Goal: Task Accomplishment & Management: Complete application form

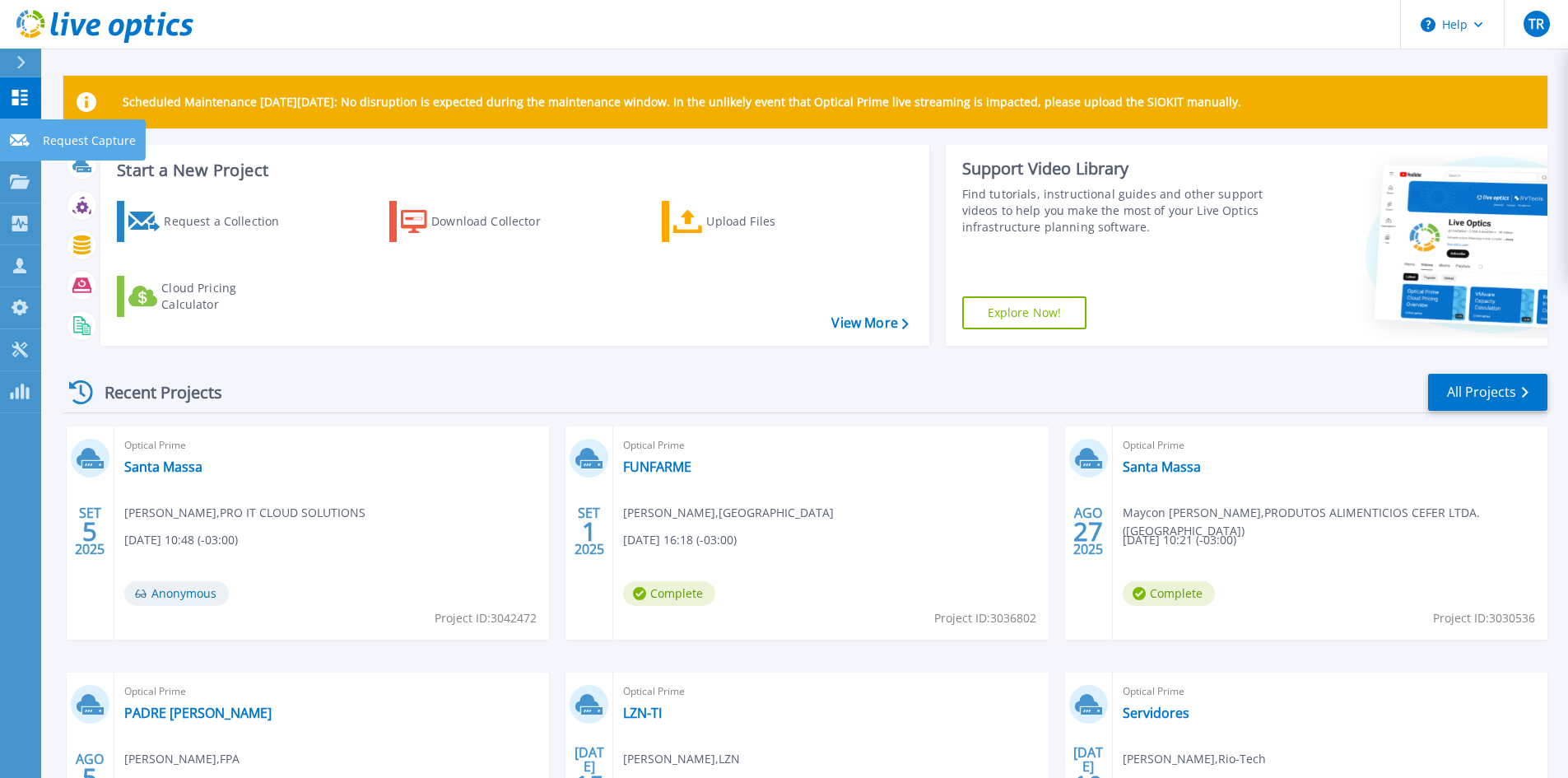
click at [15, 141] on icon at bounding box center [20, 140] width 20 height 12
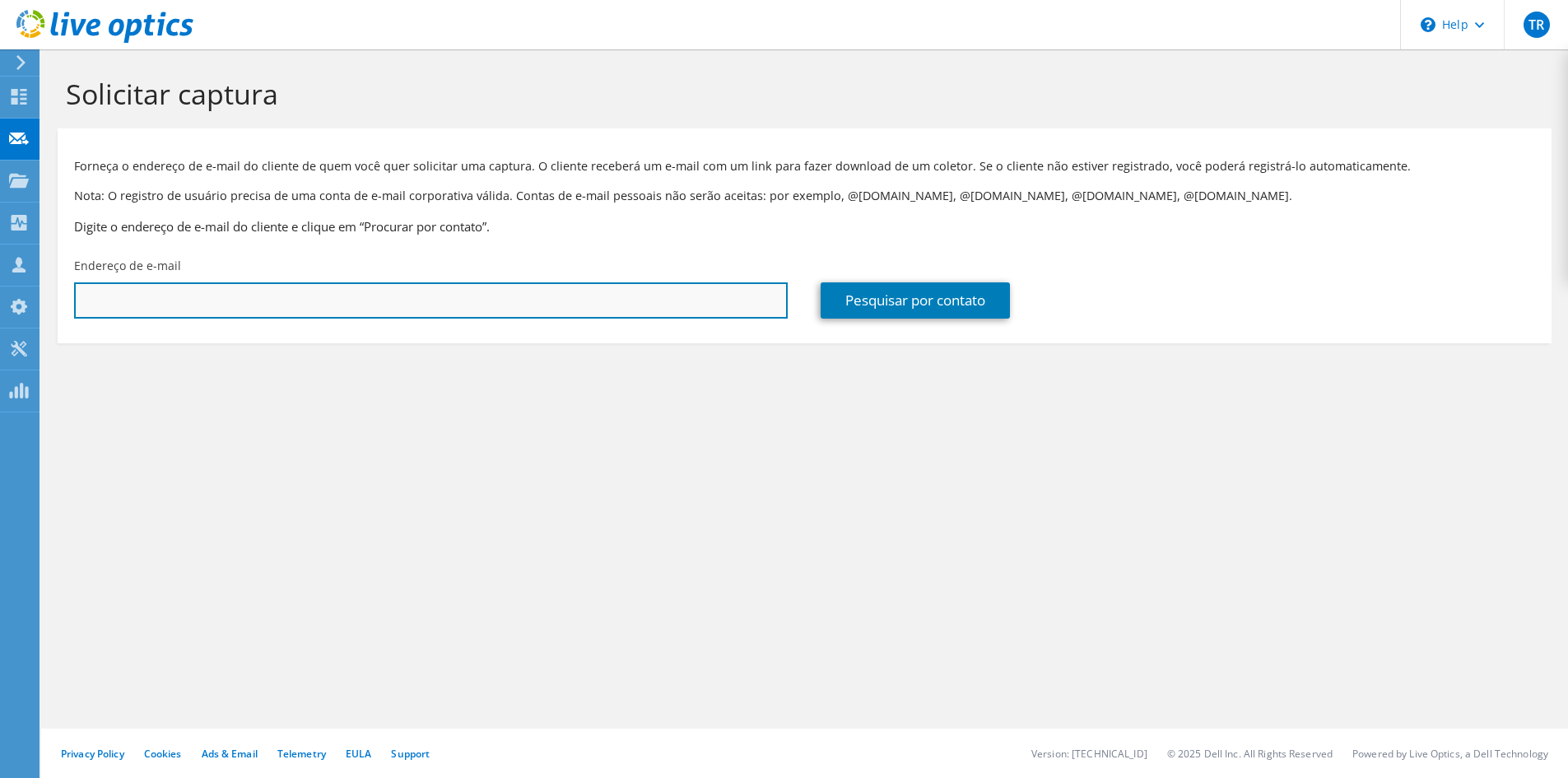
click at [108, 302] on input "text" at bounding box center [431, 301] width 714 height 37
click at [569, 291] on input "text" at bounding box center [431, 301] width 714 height 37
click at [380, 304] on input "text" at bounding box center [431, 301] width 714 height 37
type input "informatica@hcbauru.faepa.br"
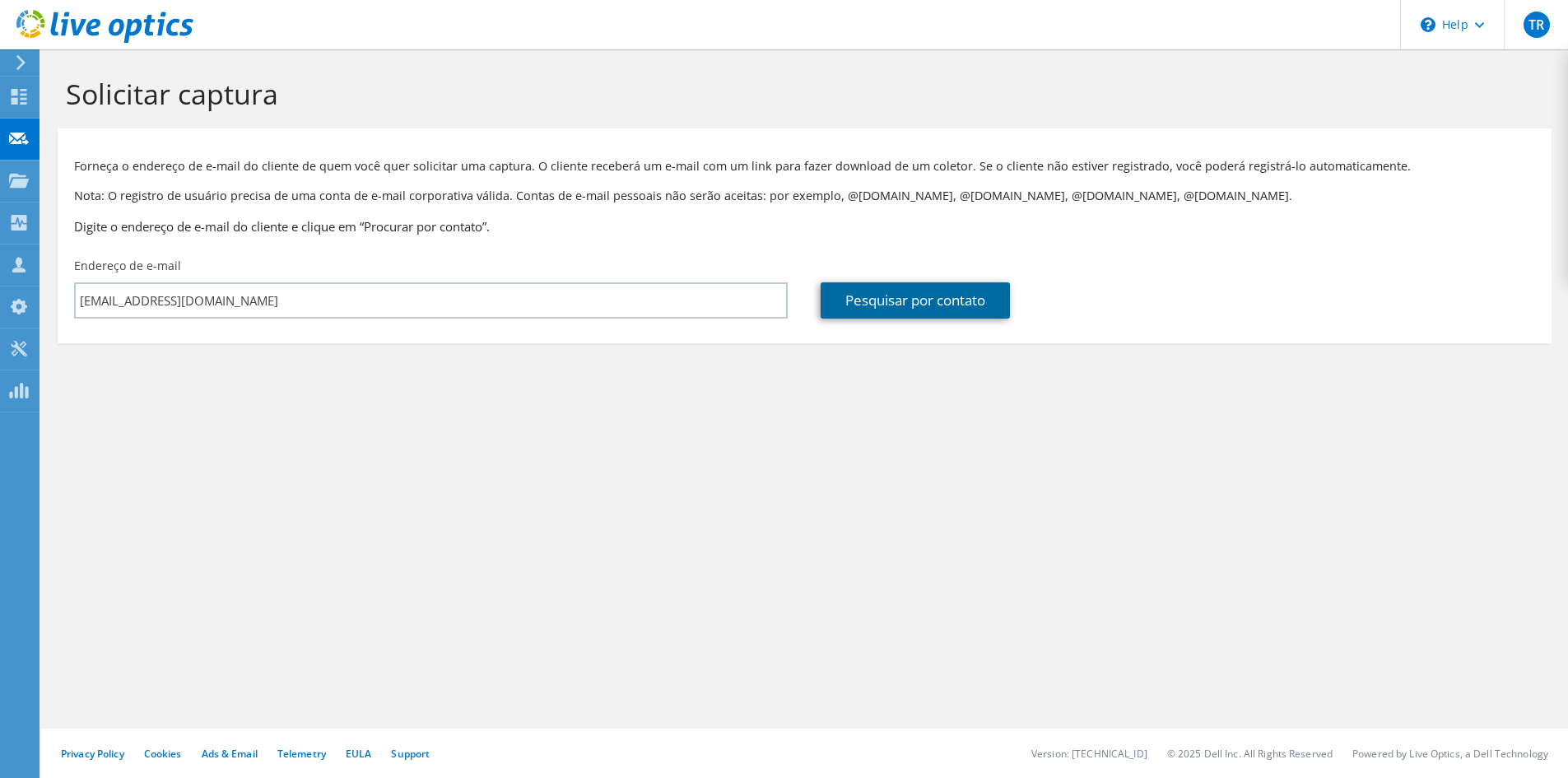
click at [945, 301] on link "Pesquisar por contato" at bounding box center [916, 301] width 189 height 37
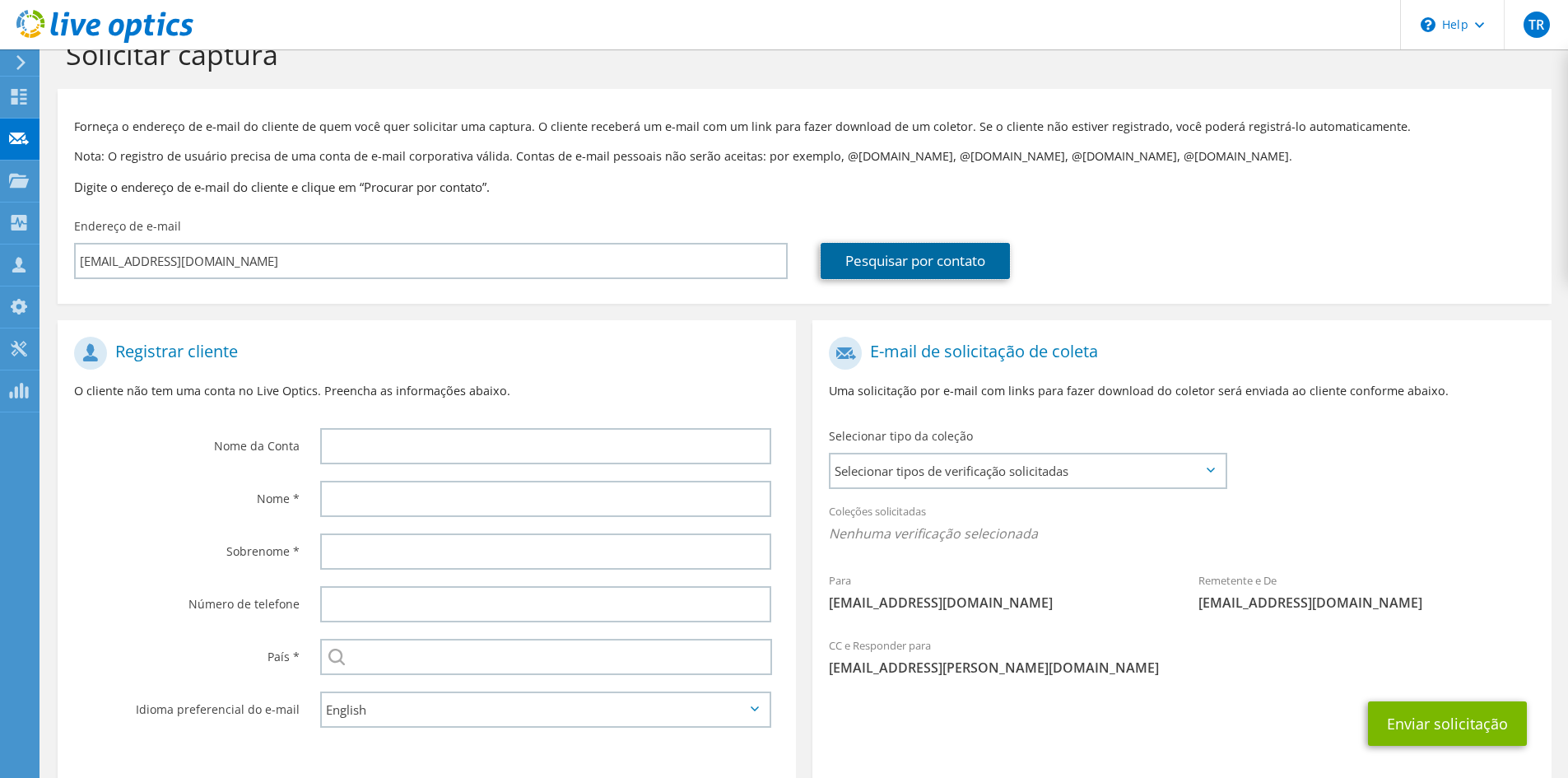
scroll to position [123, 0]
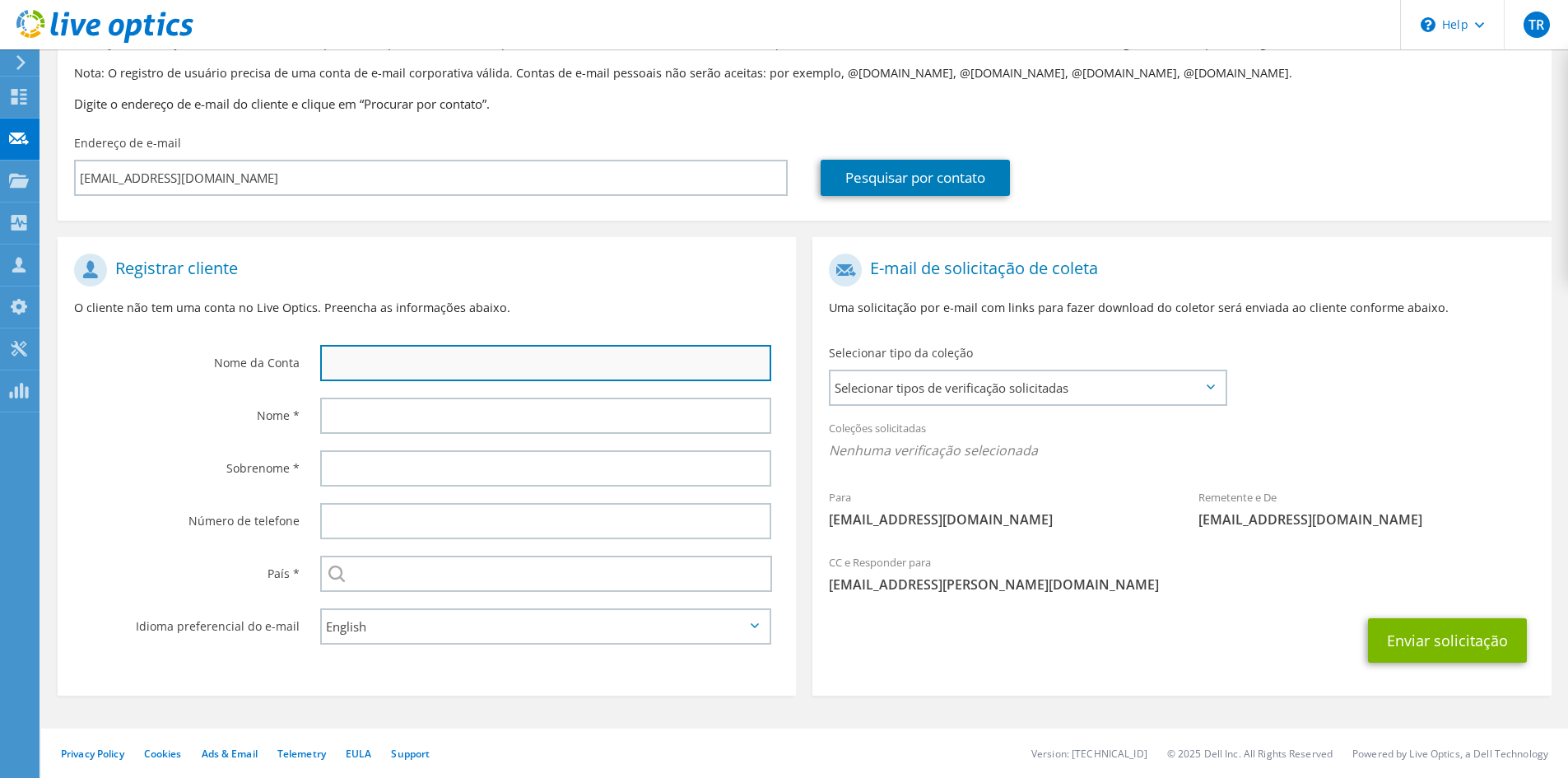
click at [497, 373] on input "text" at bounding box center [546, 364] width 452 height 37
click at [403, 438] on div at bounding box center [550, 415] width 492 height 52
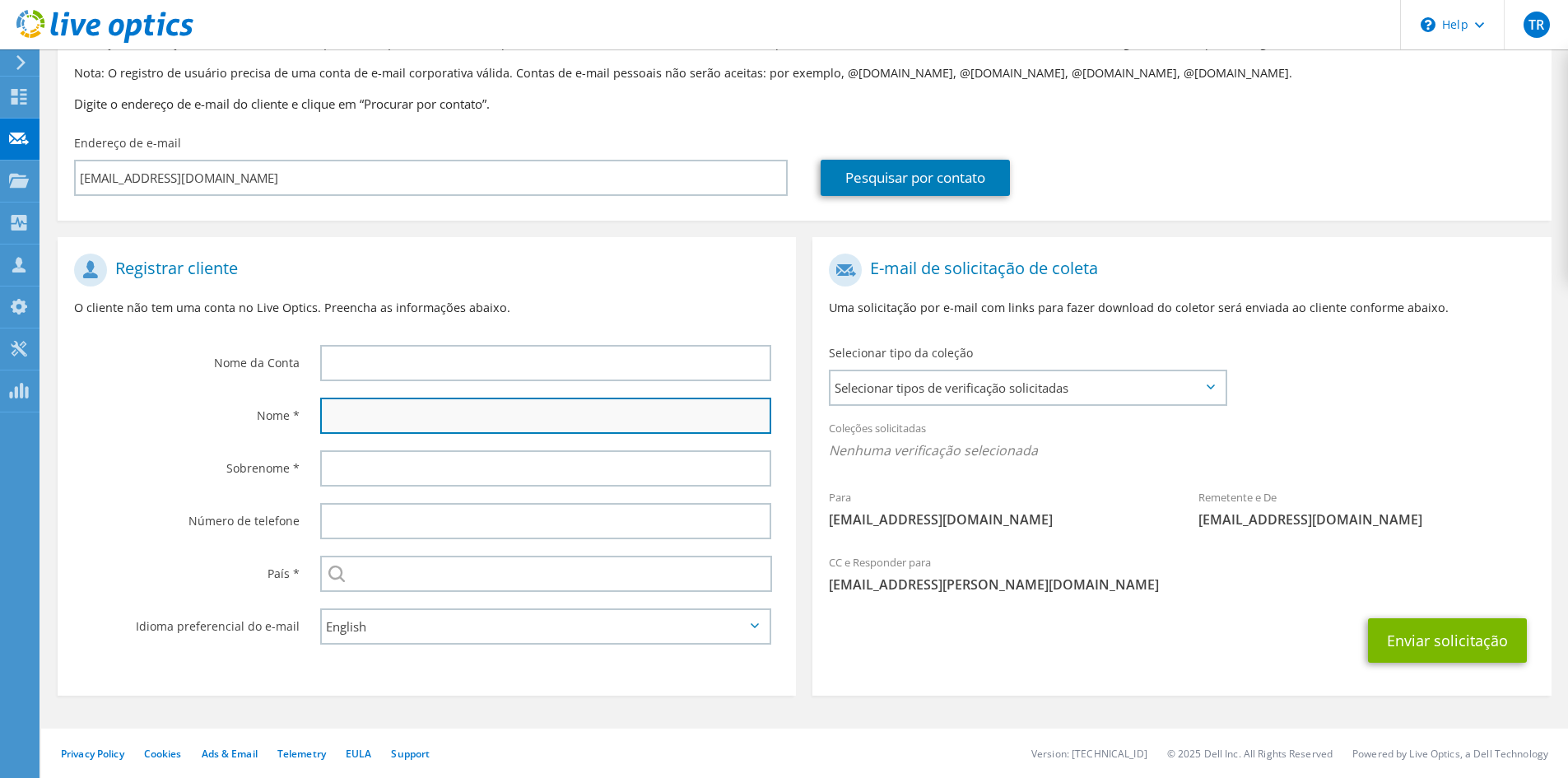
click at [398, 413] on input "text" at bounding box center [546, 416] width 452 height 37
type input "Paulo"
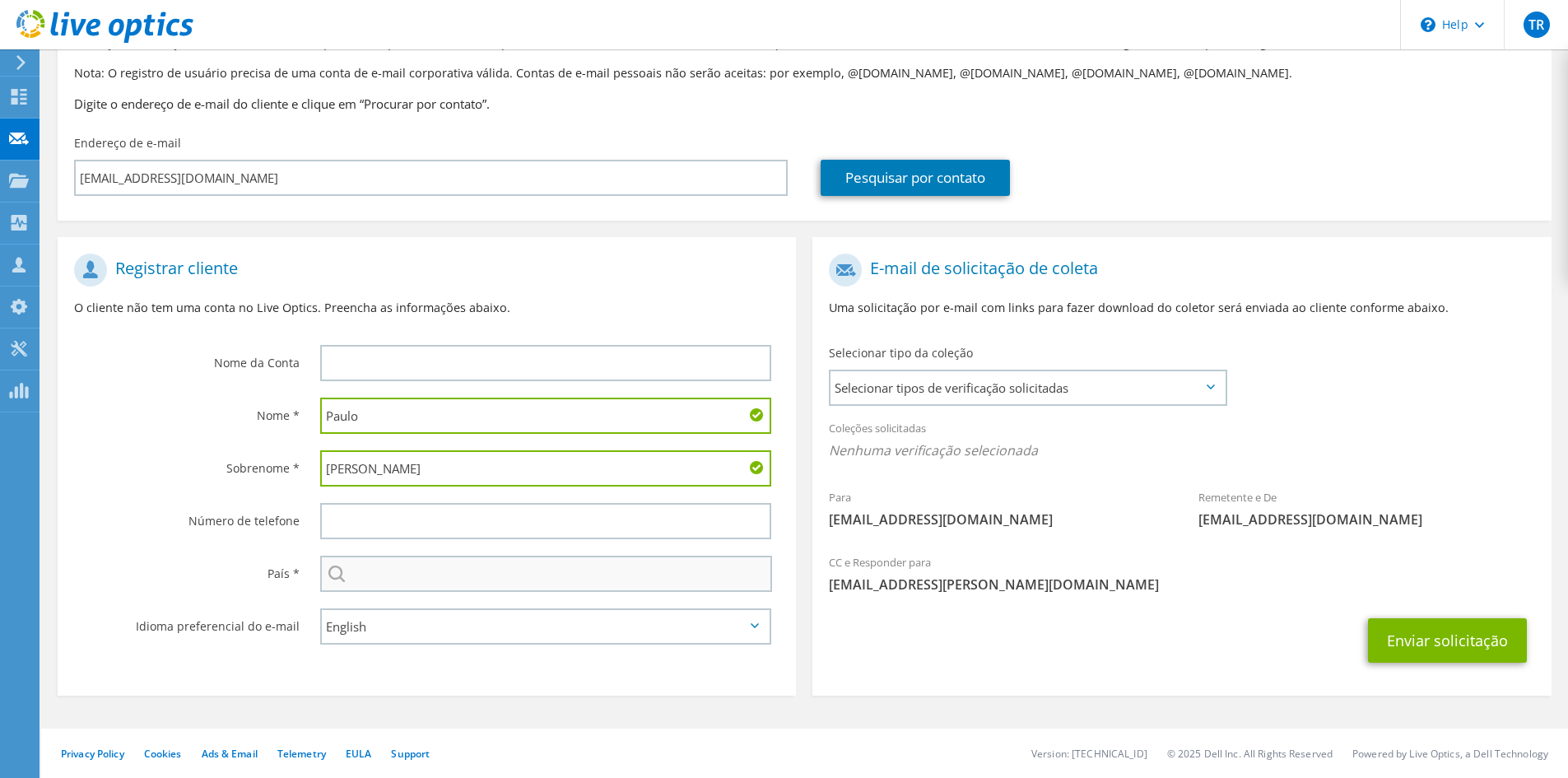
type input "Barbosa"
click at [569, 581] on input "text" at bounding box center [546, 574] width 452 height 37
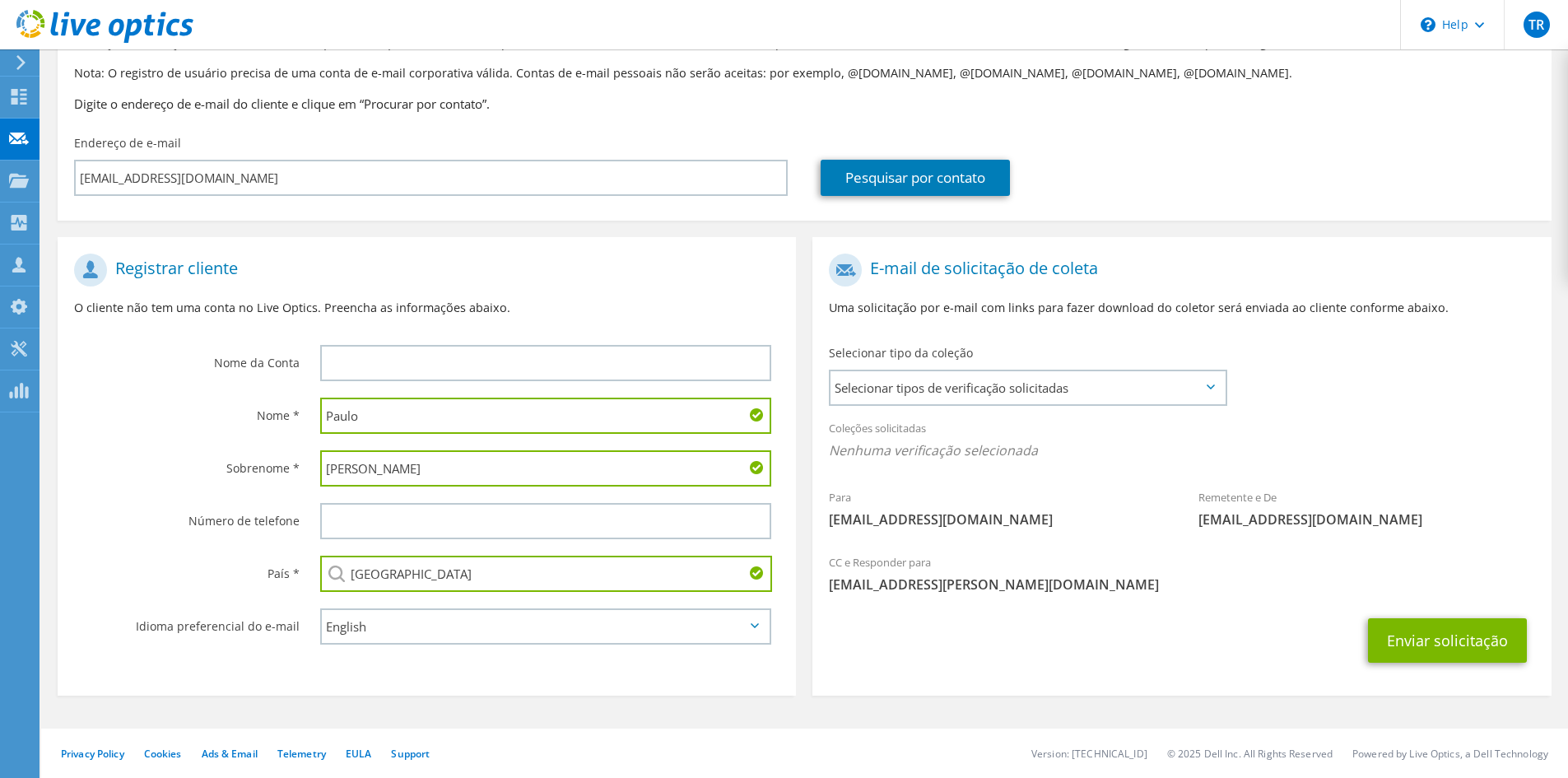
type input "Brasil"
click at [486, 628] on select "English Deutsch Español Français Italiano Polski Português Русский 한국어 中文 日本語" at bounding box center [546, 627] width 452 height 37
select select "pt-BR"
click at [320, 609] on select "English Deutsch Español Français Italiano Polski Português Русский 한국어 中文 日本語" at bounding box center [546, 627] width 452 height 37
click at [1423, 636] on button "Enviar solicitação" at bounding box center [1447, 641] width 159 height 45
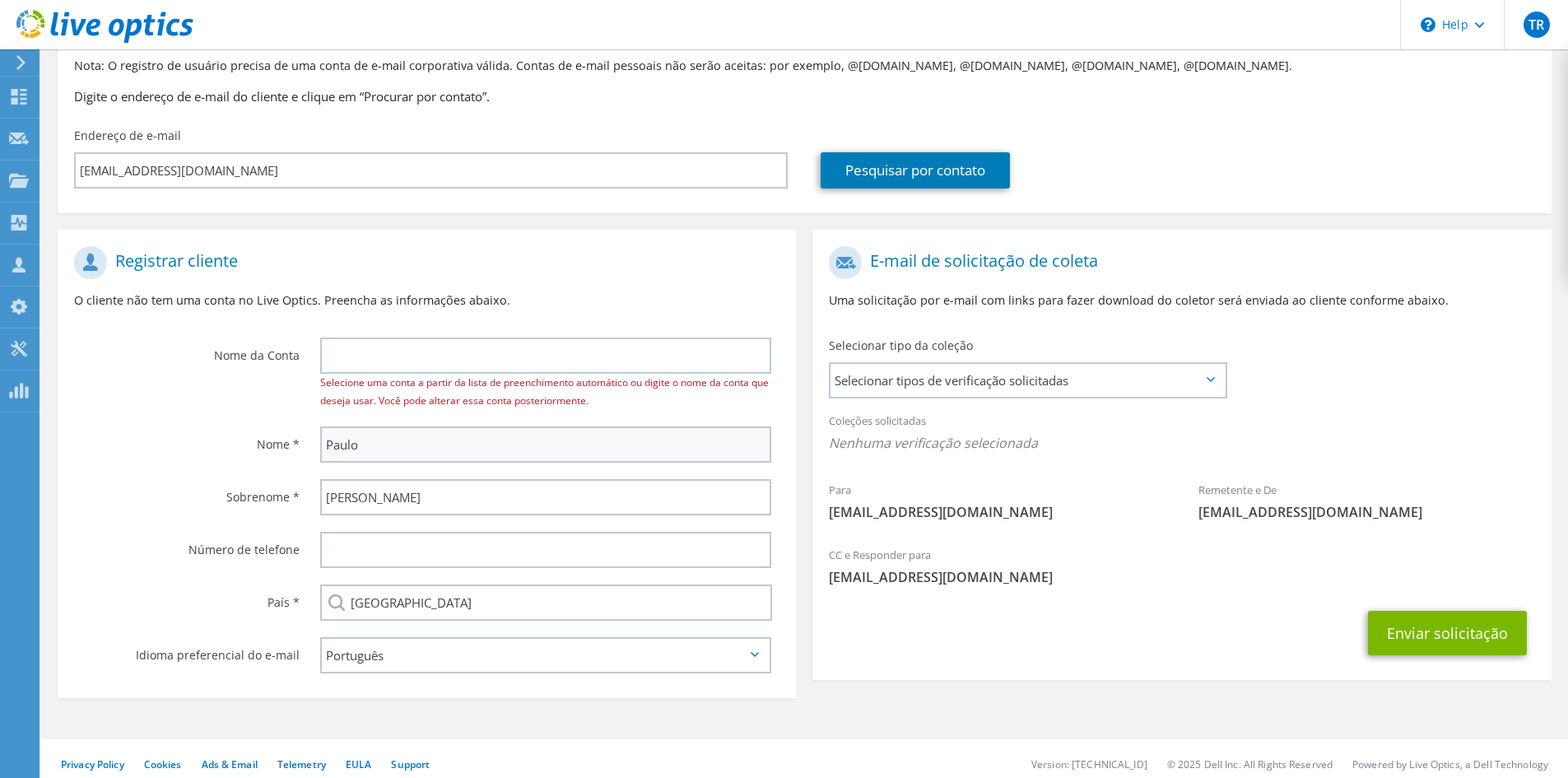
scroll to position [141, 0]
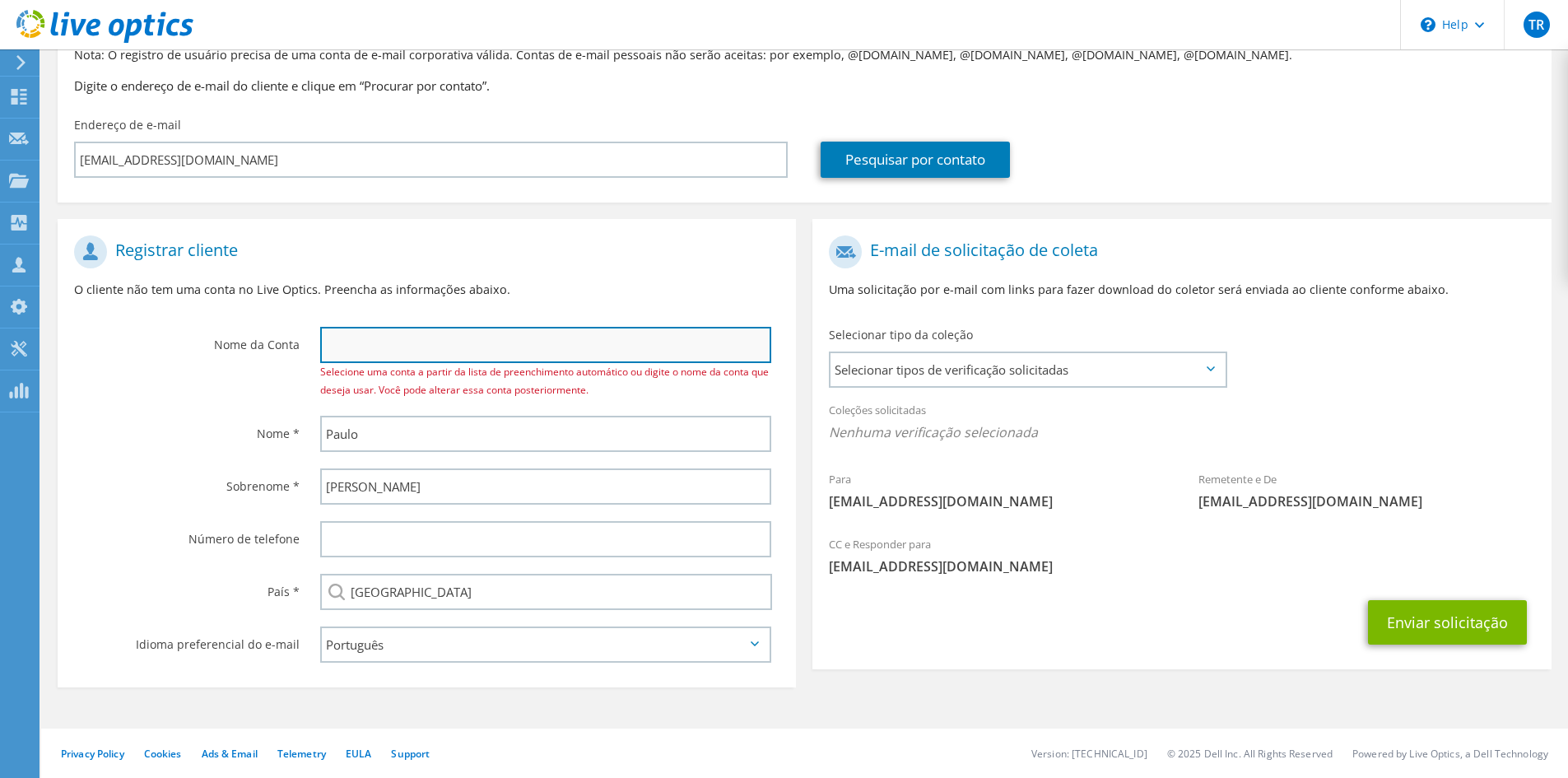
click at [441, 332] on input "text" at bounding box center [546, 345] width 452 height 37
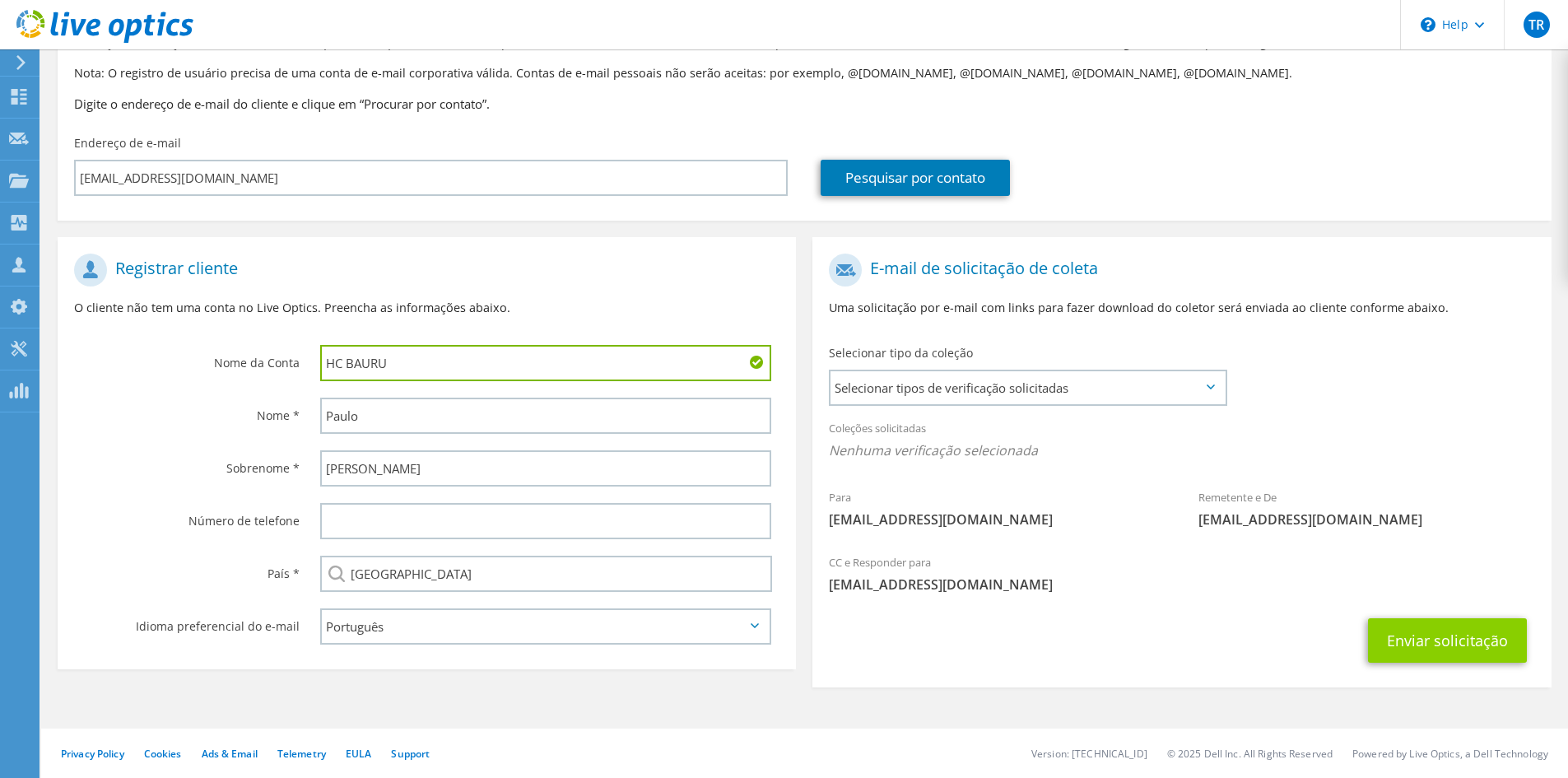
type input "HC BAURU"
click at [1437, 634] on button "Enviar solicitação" at bounding box center [1447, 641] width 159 height 45
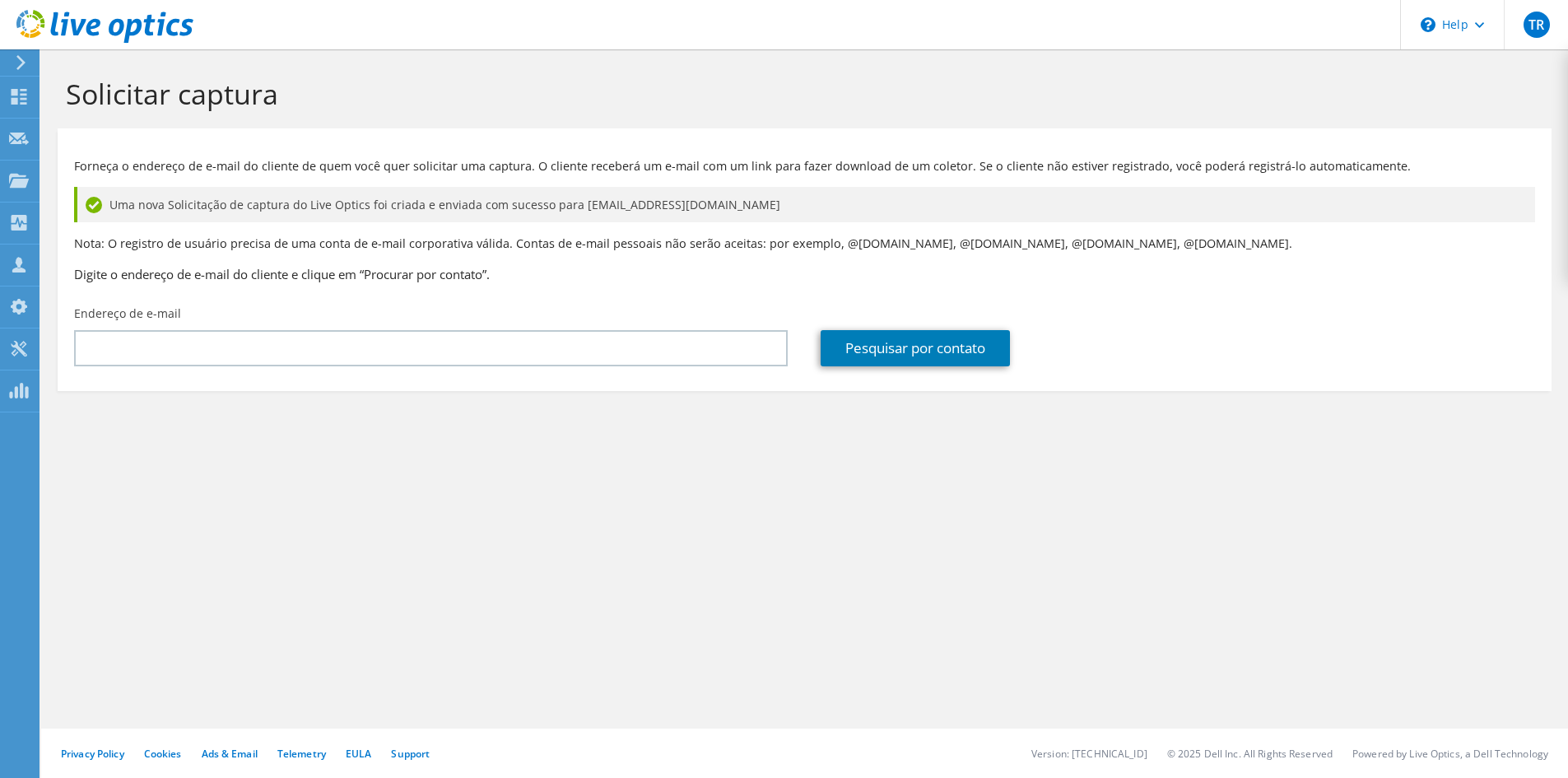
click at [753, 291] on div "Forneça o endereço de e-mail do cliente de quem você quer solicitar uma captura…" at bounding box center [804, 217] width 1494 height 160
click at [12, 91] on use at bounding box center [19, 96] width 16 height 16
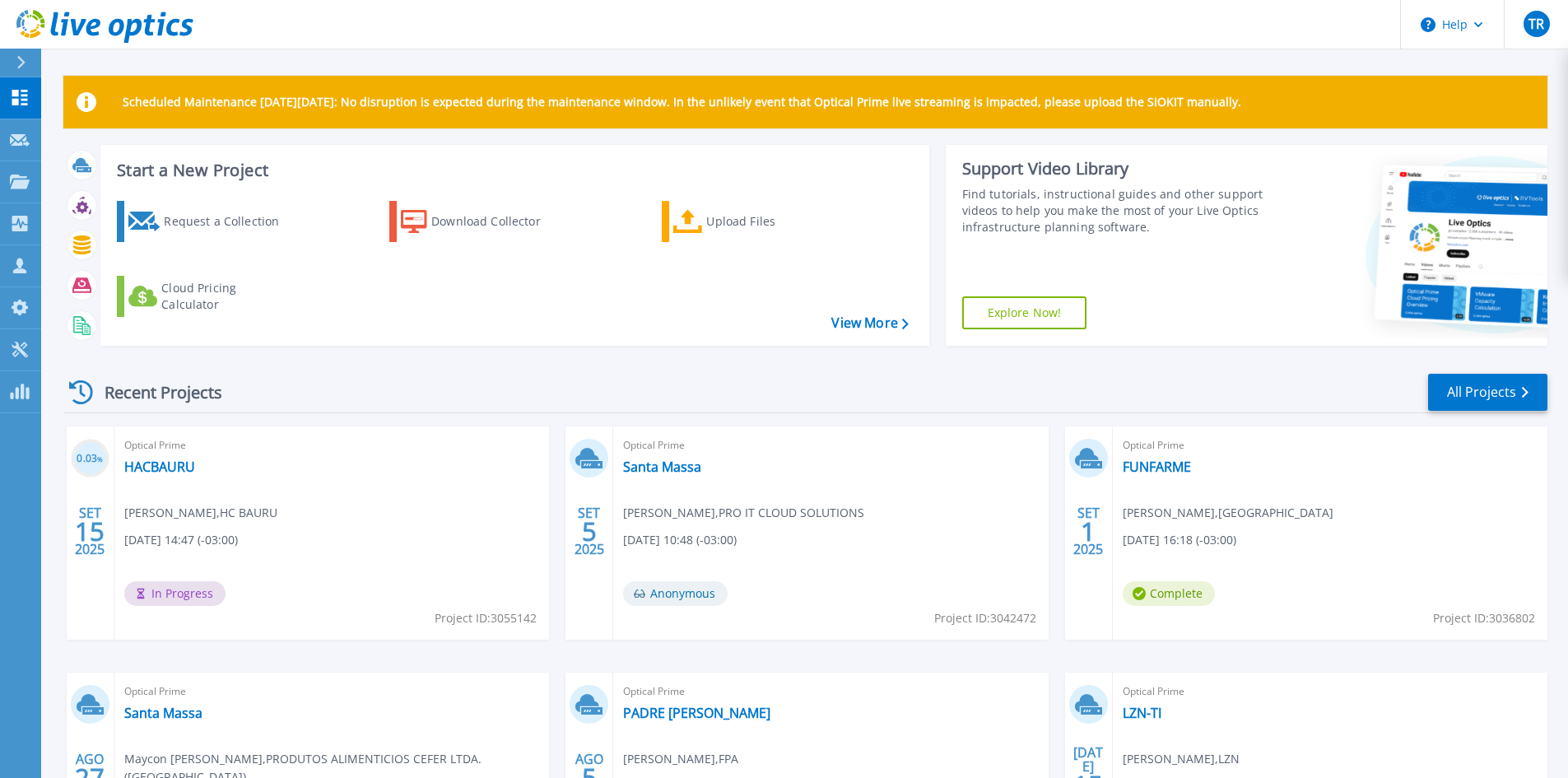
click at [700, 379] on div "Recent Projects All Projects" at bounding box center [805, 393] width 1484 height 42
click at [157, 468] on link "HACBAURU" at bounding box center [159, 467] width 71 height 17
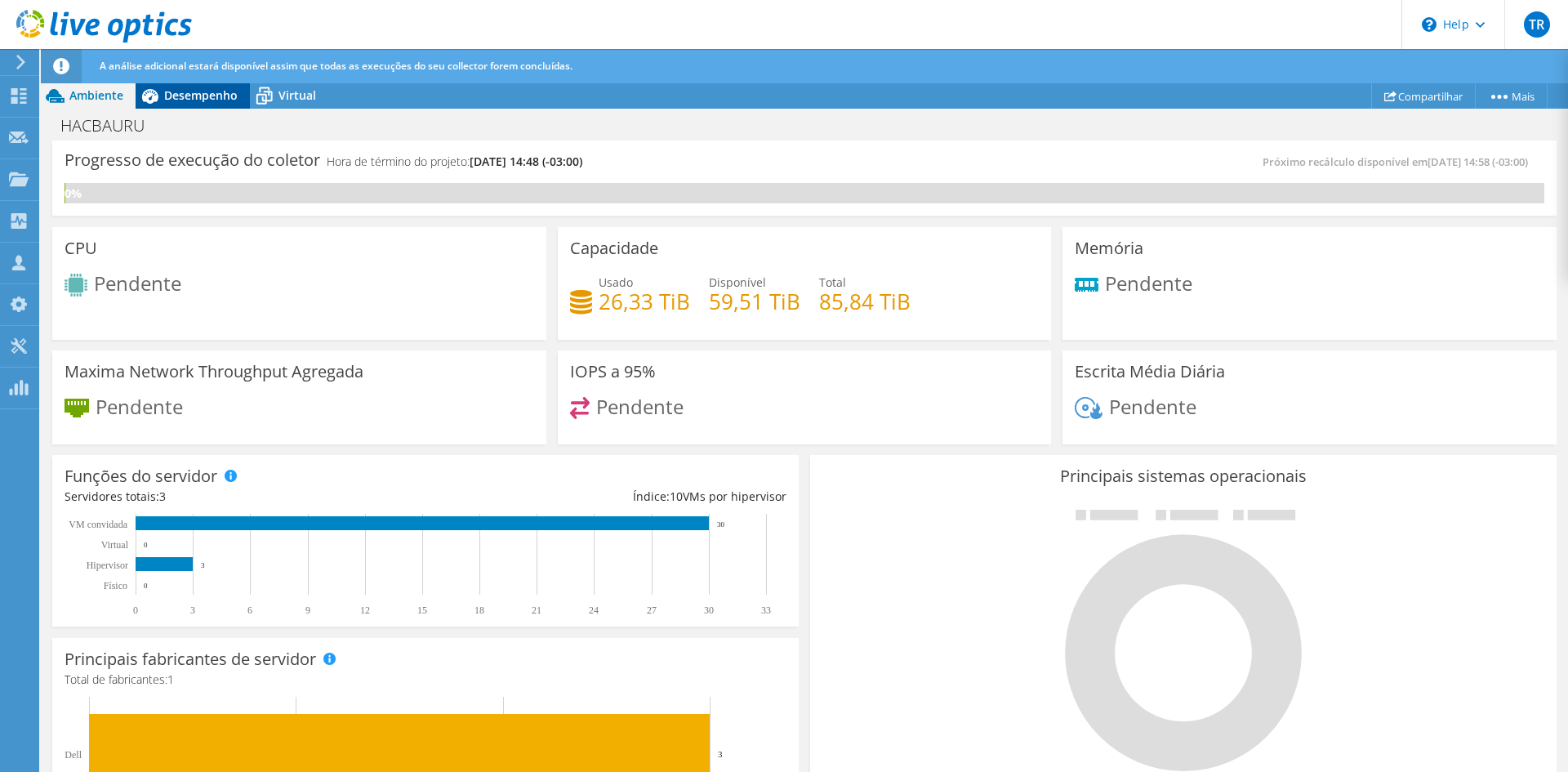
click at [182, 99] on span "Desempenho" at bounding box center [200, 95] width 73 height 16
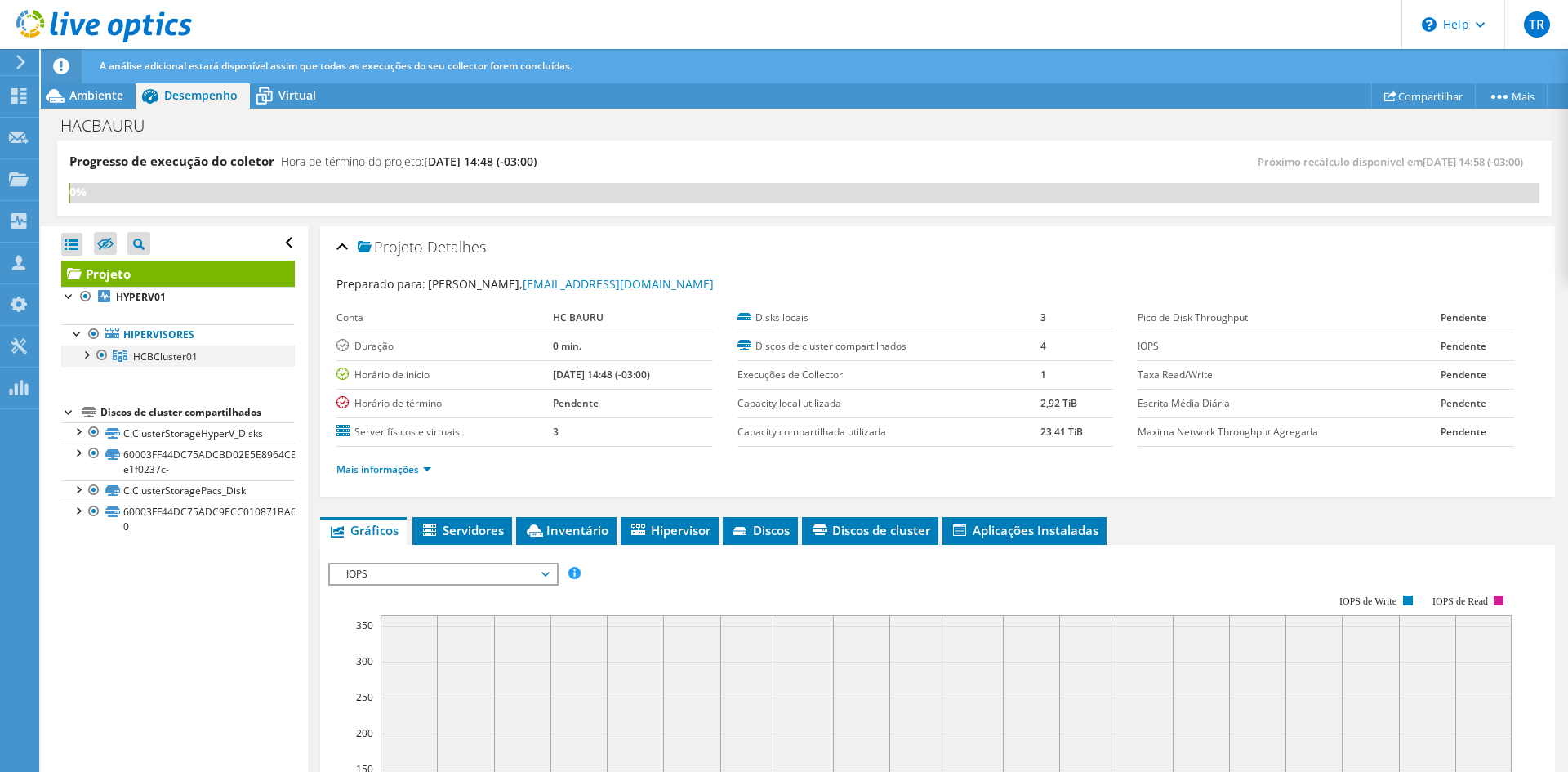
click at [87, 350] on div at bounding box center [86, 354] width 16 height 16
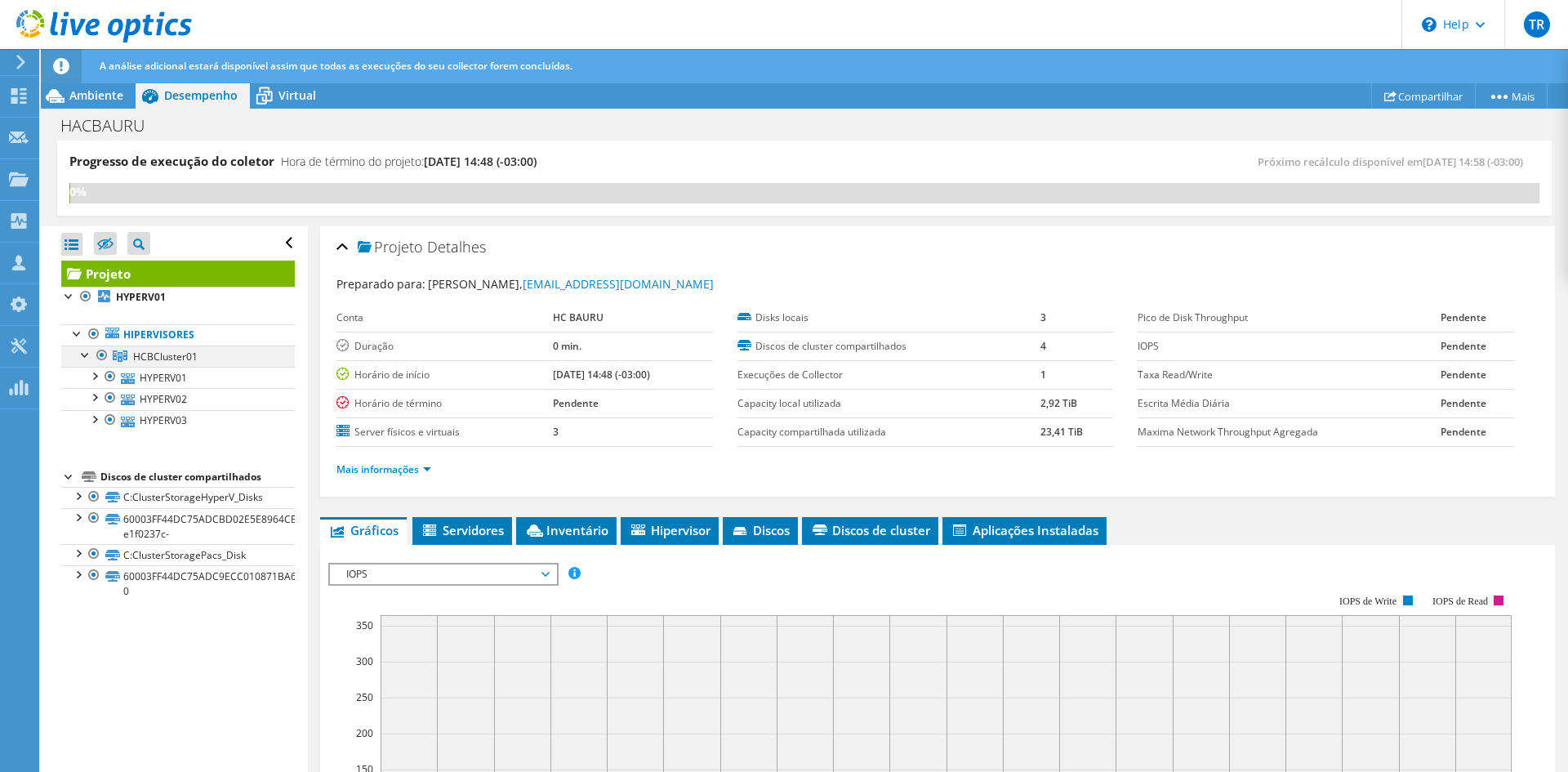
click at [87, 350] on div at bounding box center [86, 354] width 16 height 16
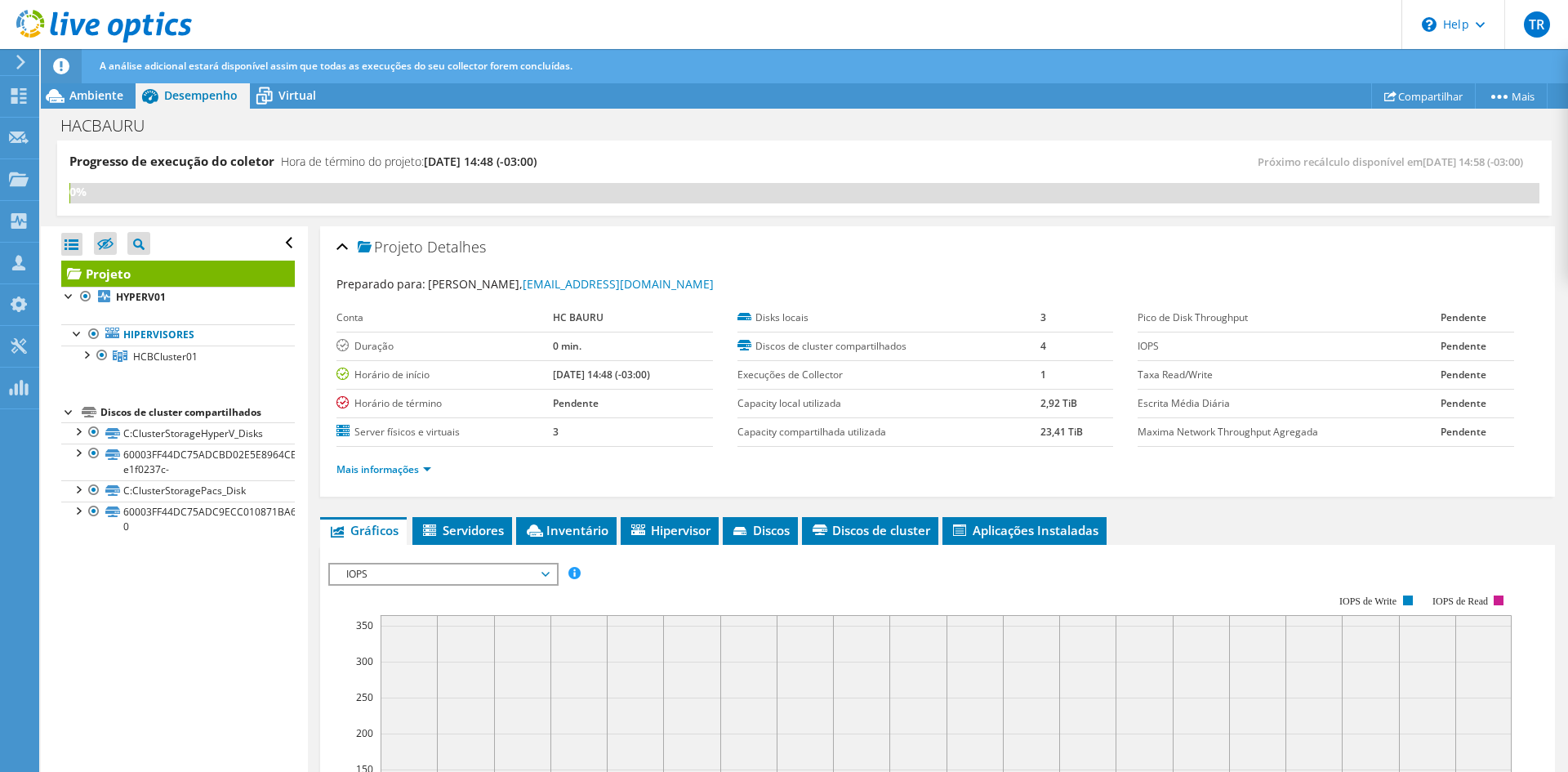
click at [881, 173] on div "Progresso de execução do coletor Hora de término do projeto: 09/18/2025, 14:48 …" at bounding box center [804, 167] width 1470 height 30
click at [834, 171] on div "Progresso de execução do coletor Hora de término do projeto: 09/18/2025, 14:48 …" at bounding box center [804, 167] width 1470 height 30
click at [763, 171] on div "Progresso de execução do coletor Hora de término do projeto: 09/18/2025, 14:48 …" at bounding box center [436, 167] width 735 height 30
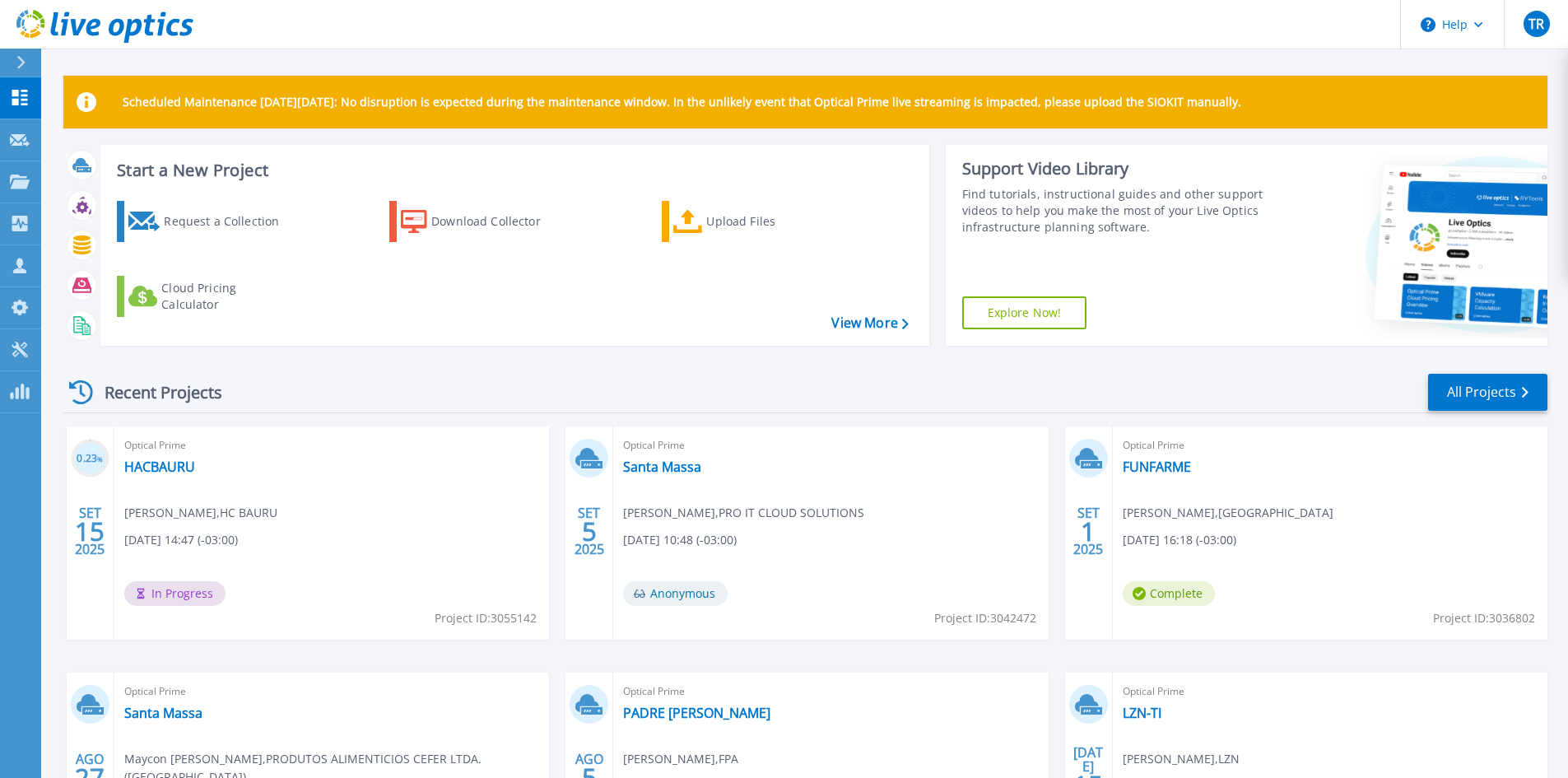
drag, startPoint x: 1252, startPoint y: 36, endPoint x: 1226, endPoint y: 36, distance: 26.0
click at [1252, 36] on header "Help TR Parceiro de Canal Tiago Rocha tiago.rocha@proitcs.com.br PRO IT CLOUD S…" at bounding box center [784, 25] width 1568 height 50
click at [25, 185] on icon at bounding box center [20, 181] width 20 height 14
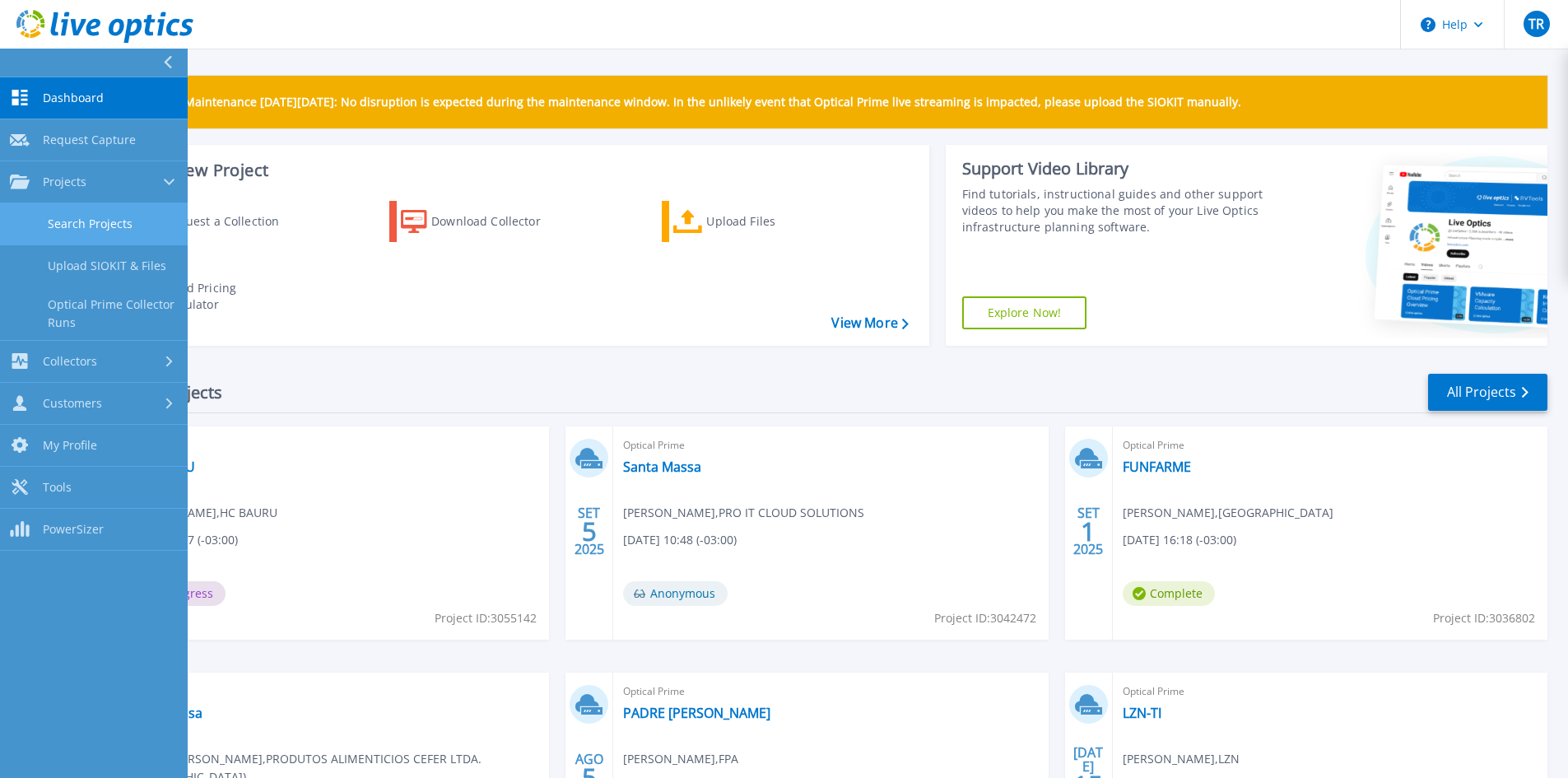
click at [78, 224] on link "Search Projects" at bounding box center [94, 224] width 188 height 42
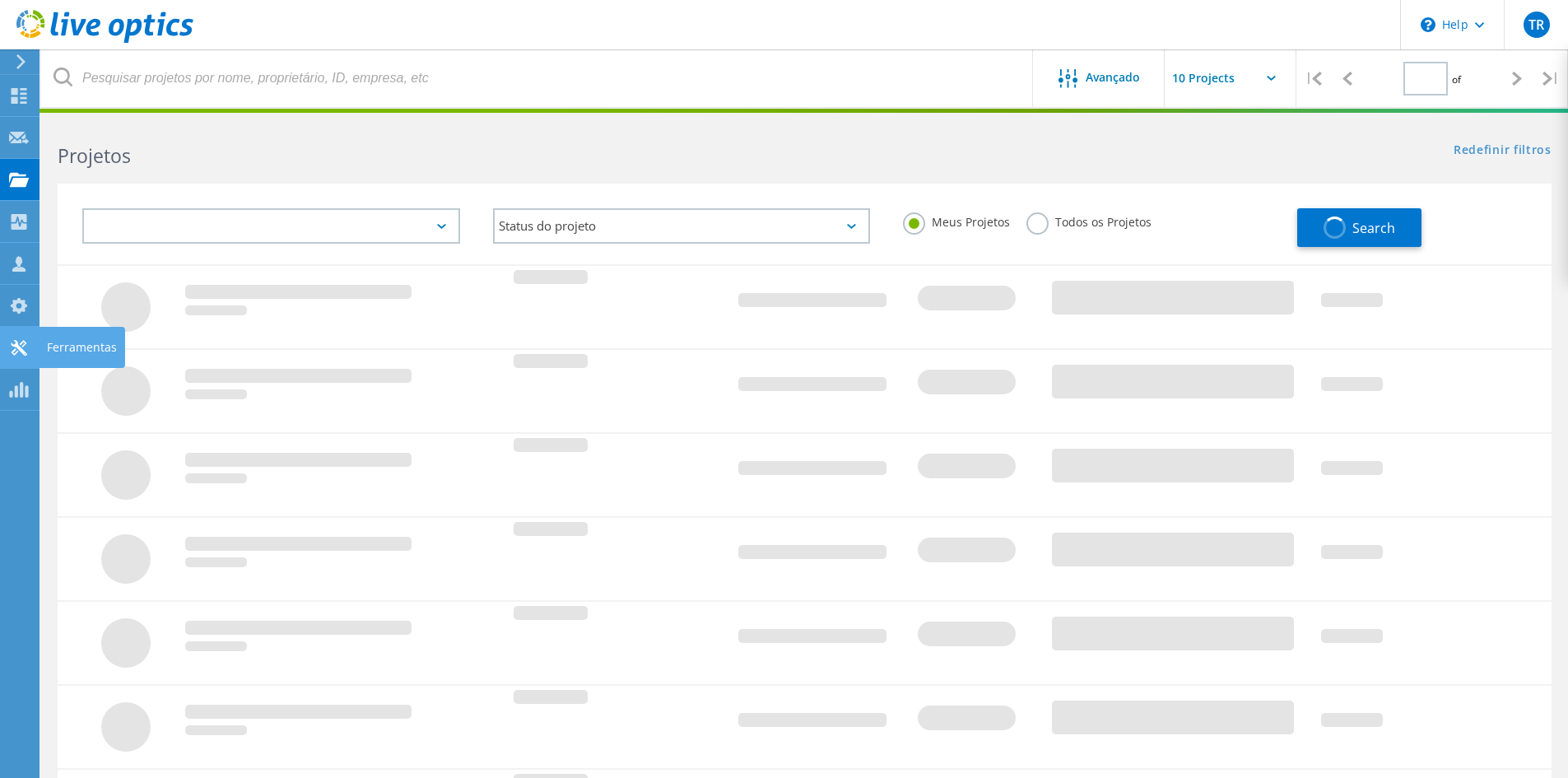
type input "1"
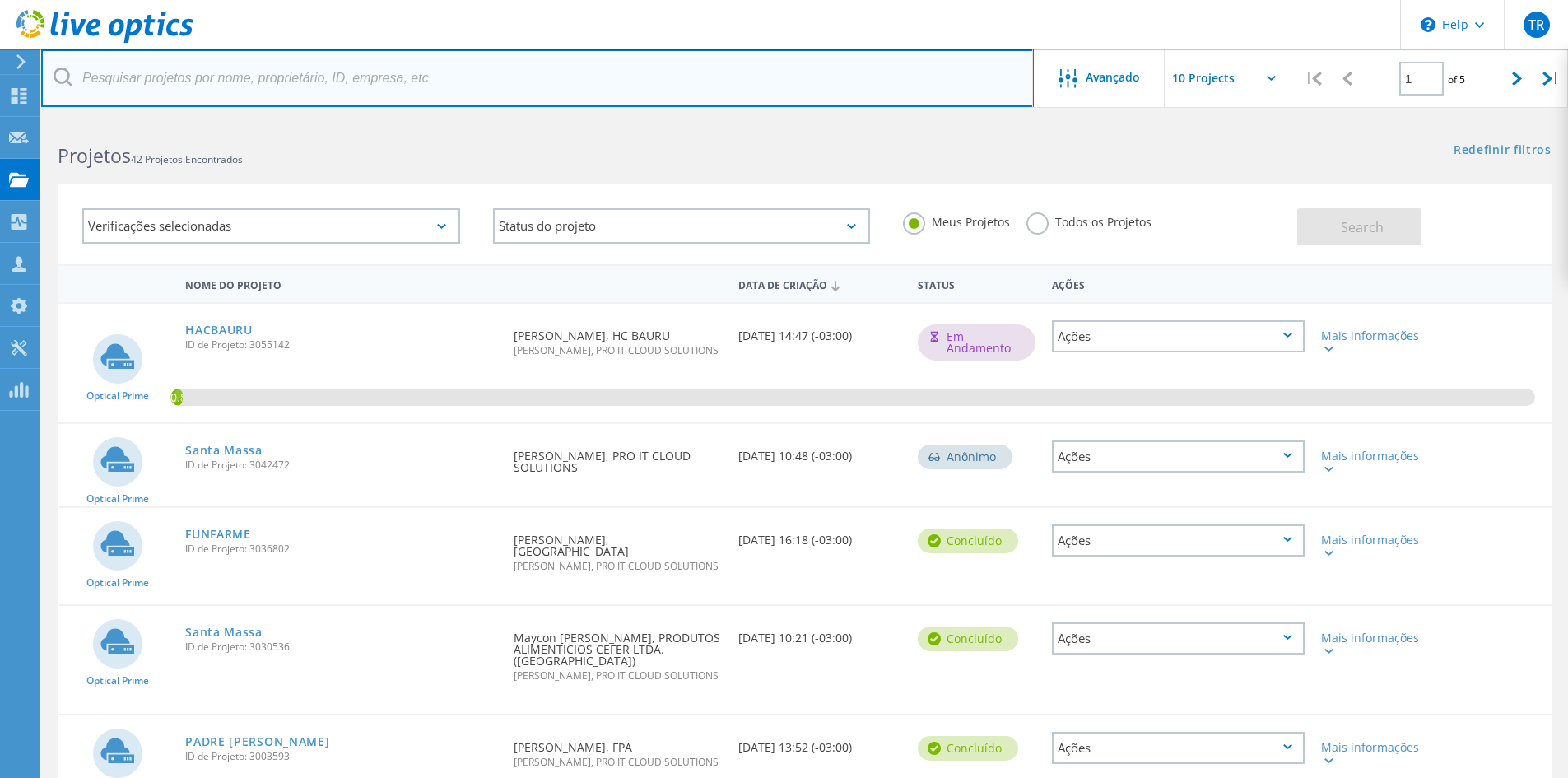
click at [250, 70] on input "text" at bounding box center [538, 78] width 993 height 57
type input "unimar"
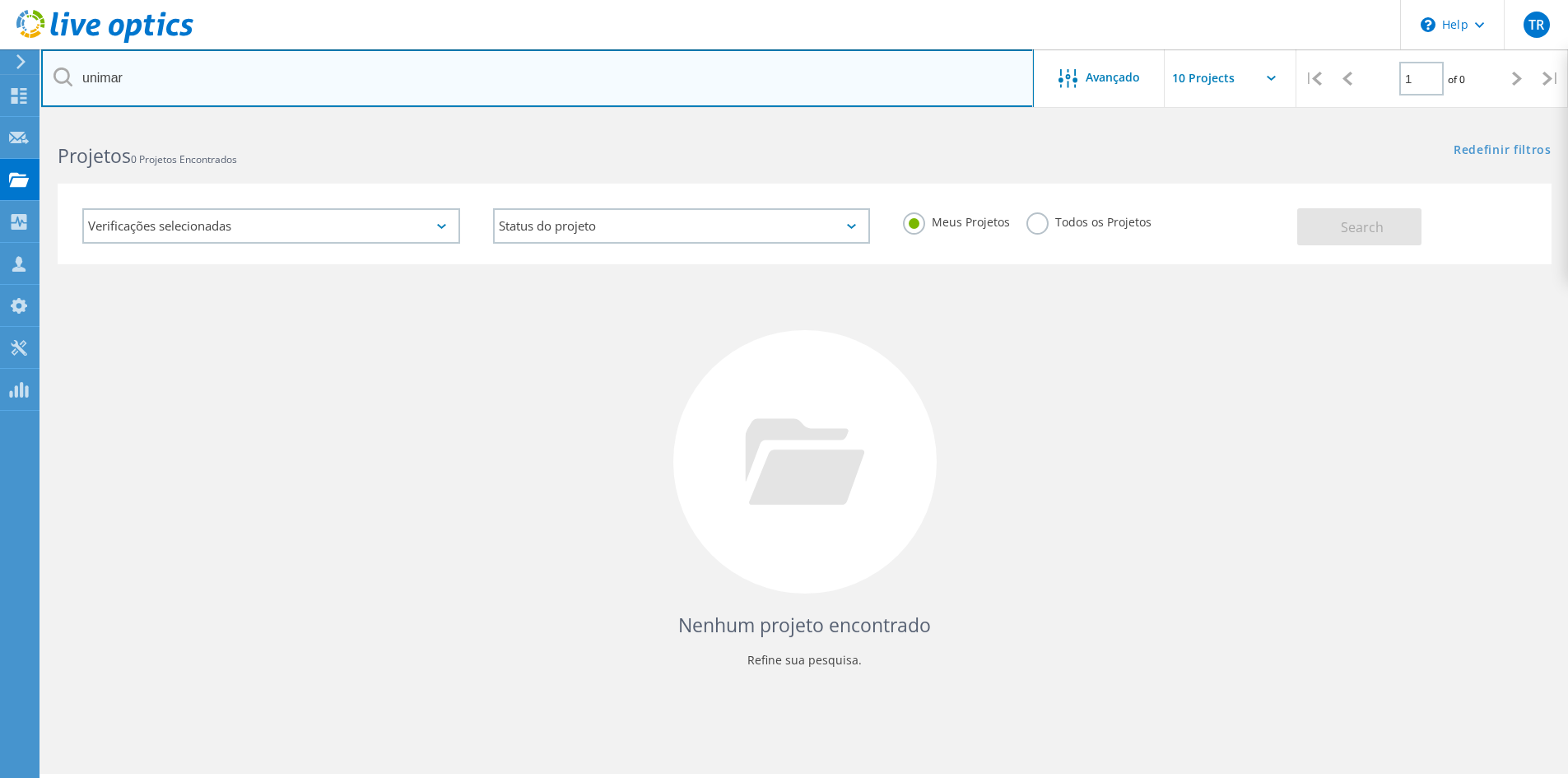
drag, startPoint x: 248, startPoint y: 69, endPoint x: 68, endPoint y: 69, distance: 180.0
click at [68, 69] on div "unimar" at bounding box center [537, 78] width 992 height 57
